Goal: Use online tool/utility: Use online tool/utility

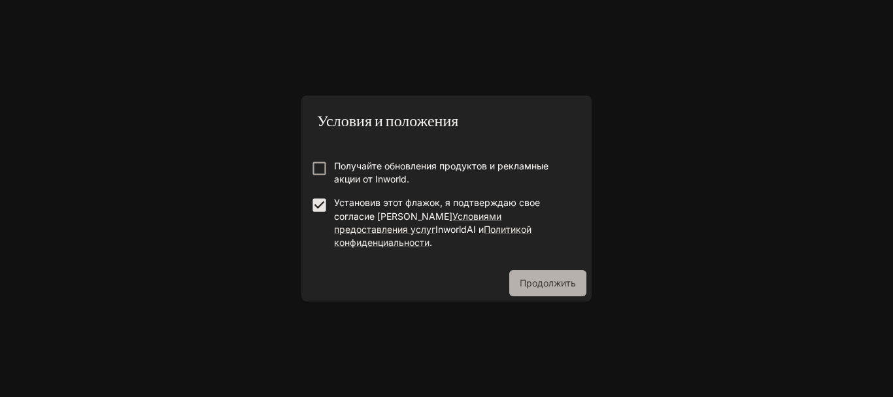
click at [537, 280] on font "Продолжить" at bounding box center [548, 282] width 56 height 11
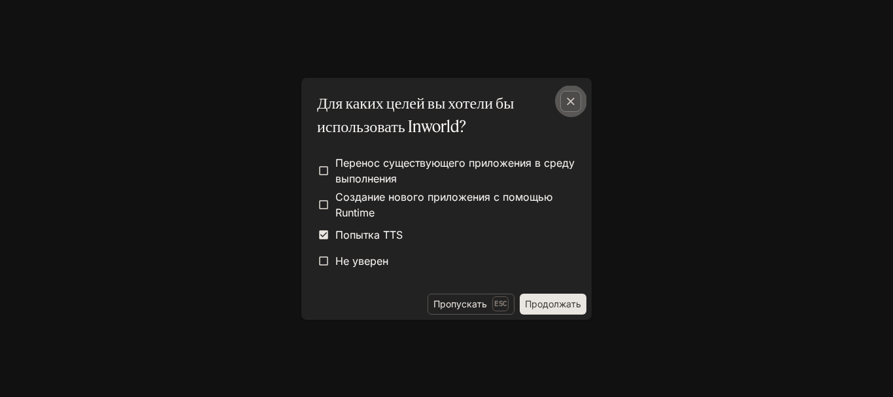
click at [562, 103] on div "button" at bounding box center [570, 101] width 21 height 21
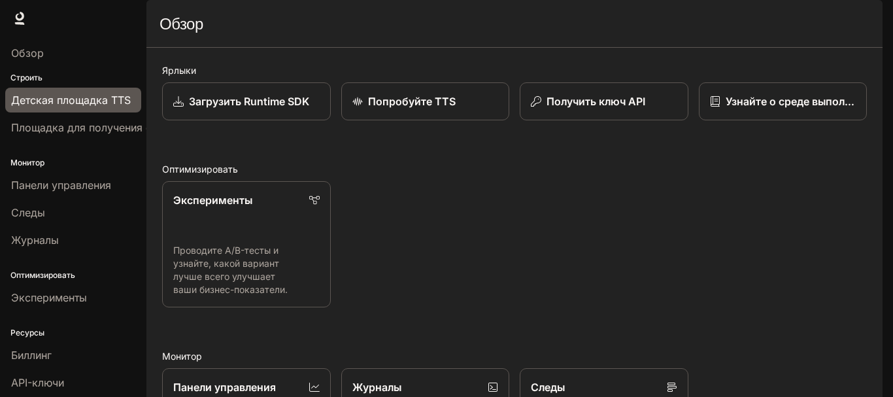
click at [45, 101] on font "Детская площадка TTS" at bounding box center [71, 99] width 120 height 13
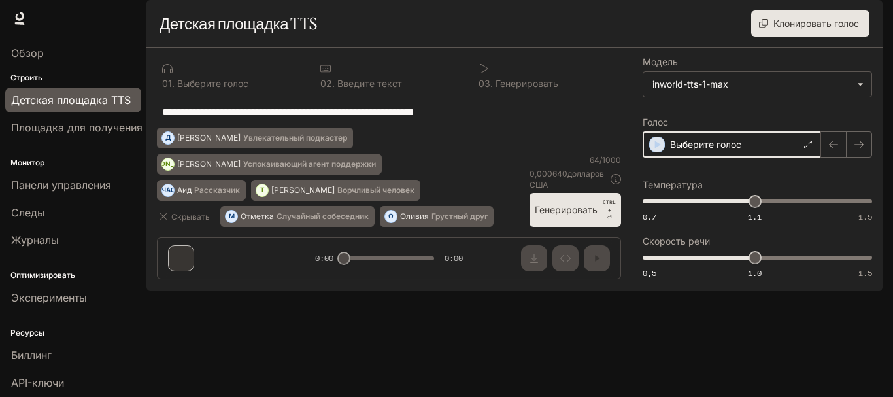
click at [658, 151] on icon "button" at bounding box center [656, 144] width 13 height 13
click at [782, 118] on body "Исходный текст Оцените этот перевод Ваш отзыв поможет нам улучшить Google Перев…" at bounding box center [446, 198] width 893 height 397
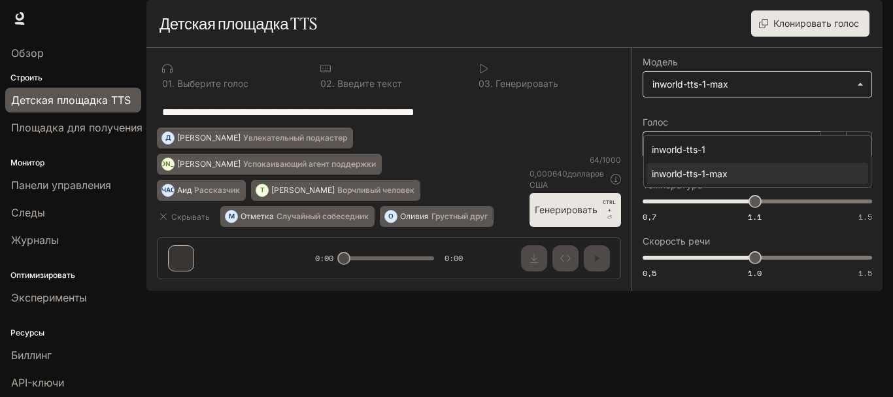
click at [782, 118] on div at bounding box center [446, 198] width 893 height 397
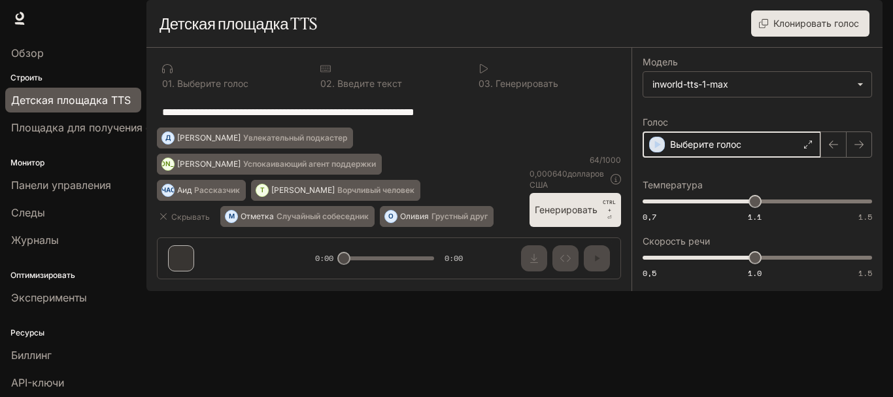
click at [654, 151] on icon "button" at bounding box center [656, 144] width 13 height 13
click at [808, 148] on icon at bounding box center [809, 145] width 8 height 8
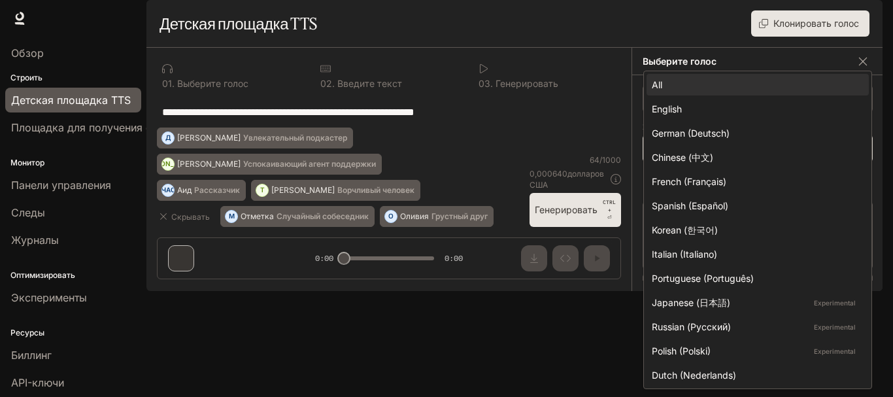
click at [741, 181] on body "Исходный текст Оцените этот перевод Ваш отзыв поможет нам улучшить Google Перев…" at bounding box center [446, 198] width 893 height 397
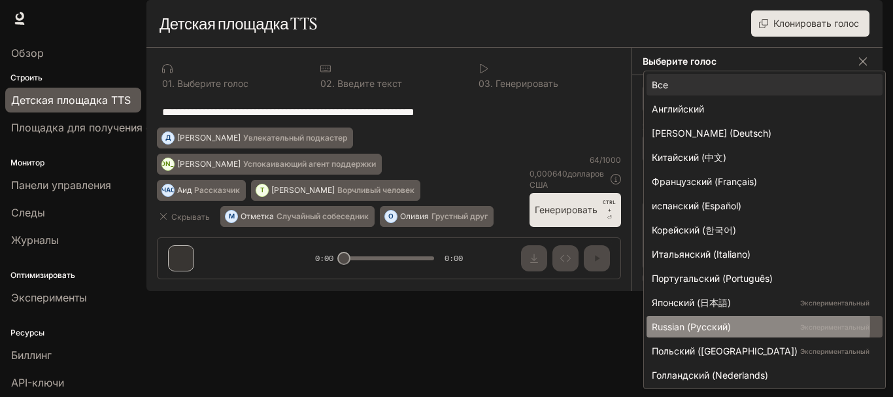
click at [715, 325] on font "Russian (Русский)" at bounding box center [691, 326] width 79 height 11
type input "*****"
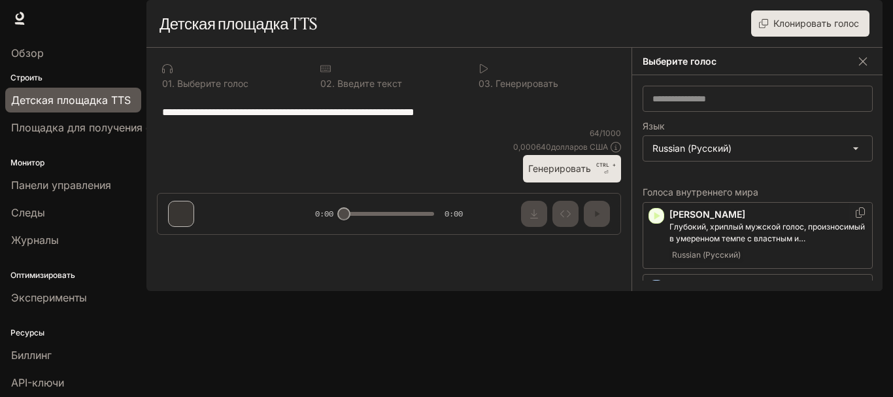
click at [659, 222] on icon "button" at bounding box center [656, 215] width 13 height 13
drag, startPoint x: 500, startPoint y: 145, endPoint x: 159, endPoint y: 148, distance: 340.5
click at [159, 127] on div "**********" at bounding box center [389, 111] width 464 height 31
paste textarea "**********"
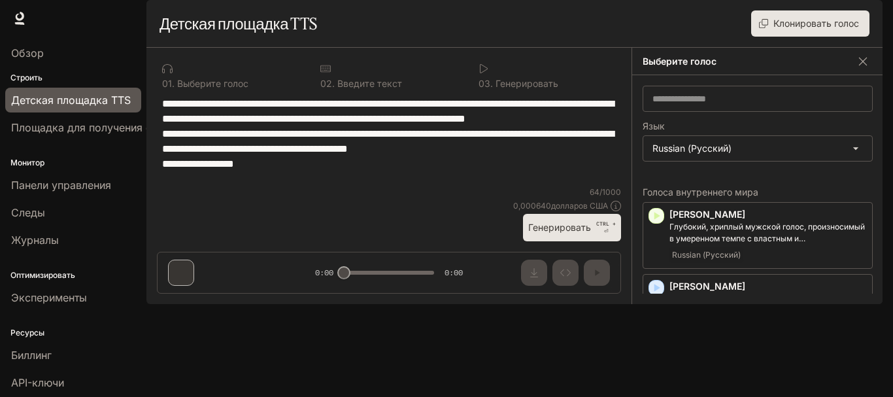
type textarea "**********"
click at [548, 233] on font "Генерировать" at bounding box center [559, 227] width 63 height 11
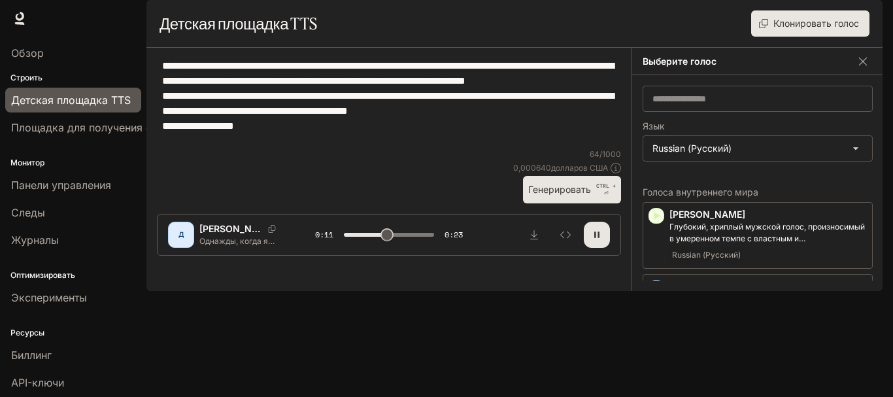
click at [599, 240] on icon "button" at bounding box center [596, 234] width 10 height 10
click at [659, 294] on icon "button" at bounding box center [656, 287] width 13 height 13
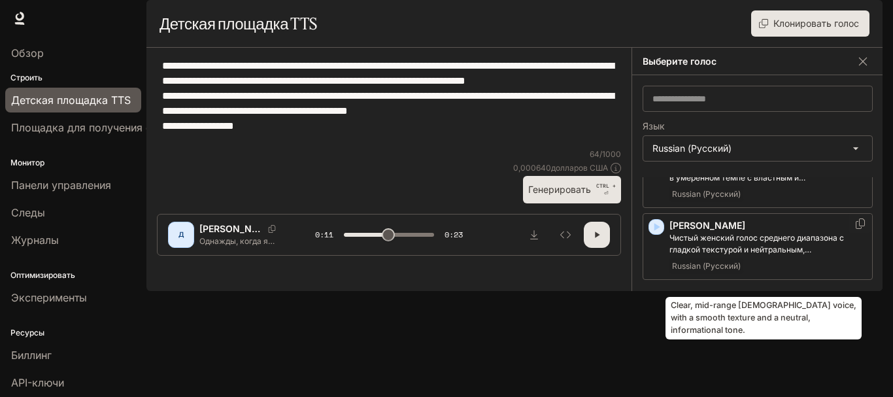
scroll to position [65, 0]
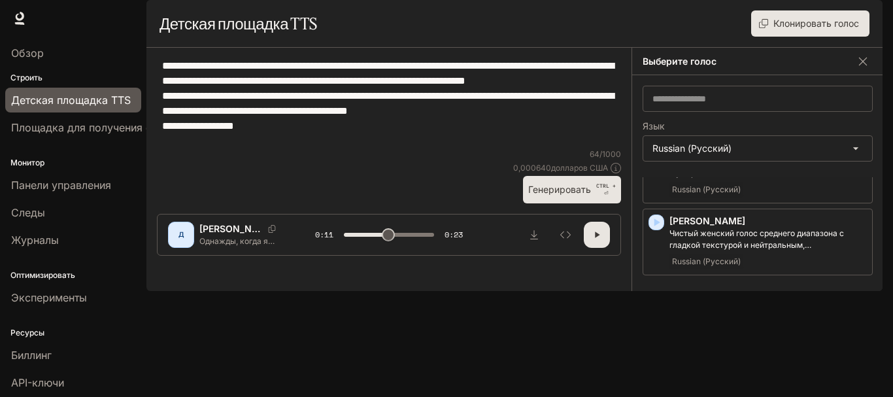
click at [657, 301] on icon "button" at bounding box center [656, 294] width 13 height 13
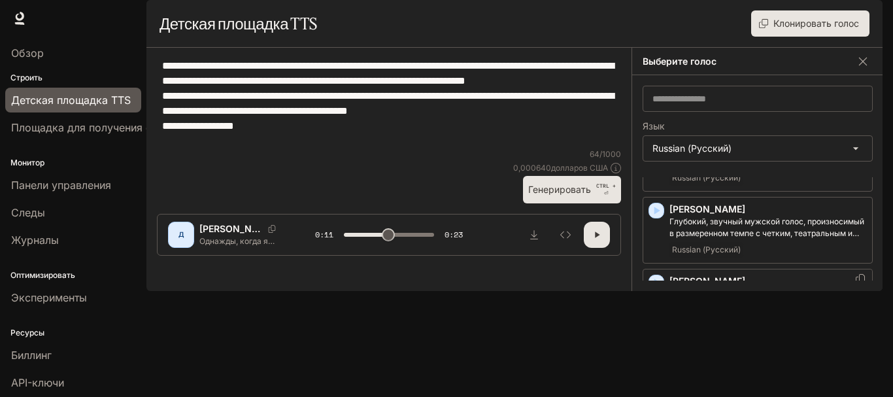
scroll to position [152, 0]
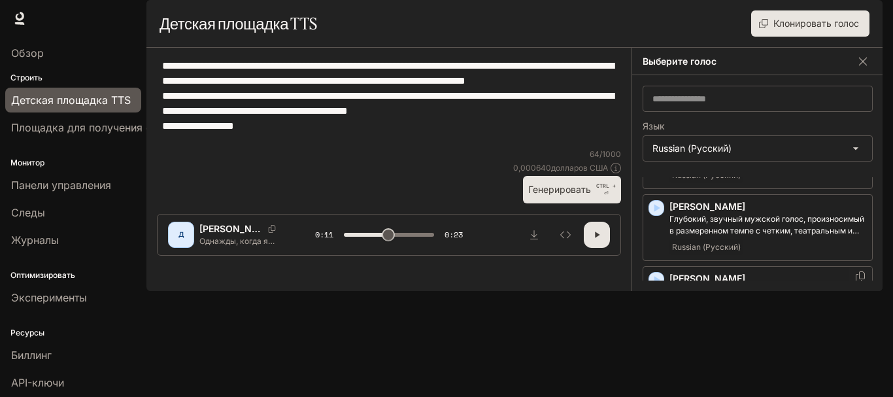
click at [654, 286] on icon "button" at bounding box center [656, 279] width 13 height 13
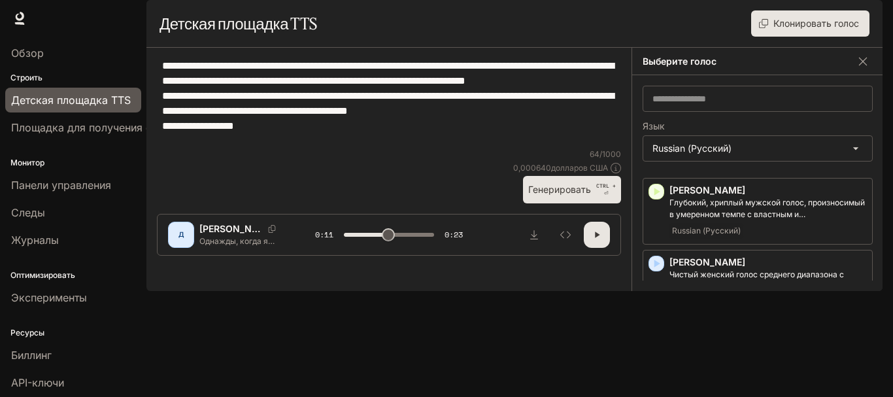
scroll to position [0, 0]
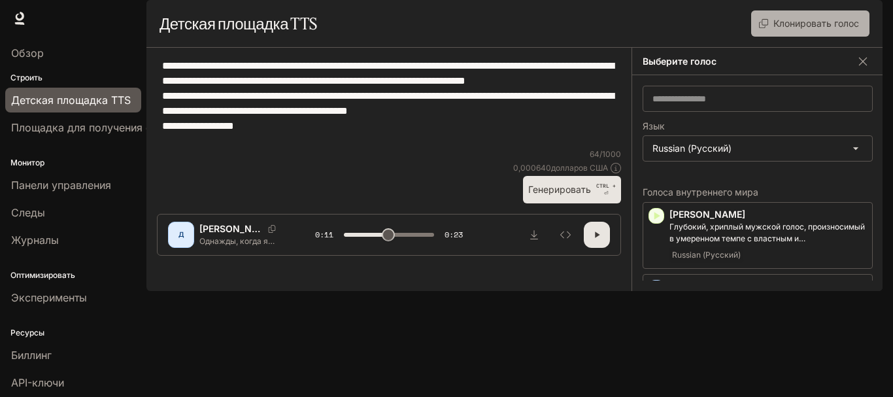
click at [791, 29] on font "Клонировать голос" at bounding box center [816, 23] width 86 height 11
type input "****"
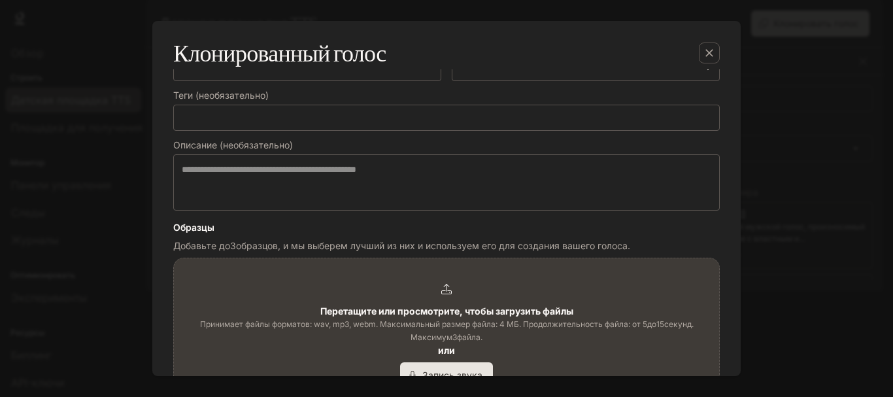
scroll to position [196, 0]
